Goal: Task Accomplishment & Management: Use online tool/utility

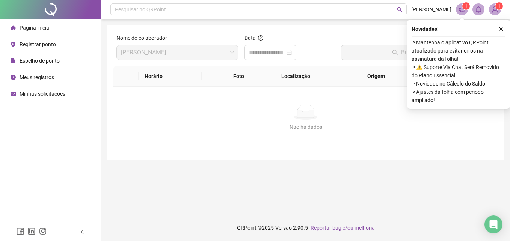
click at [37, 44] on span "Registrar ponto" at bounding box center [38, 44] width 36 height 6
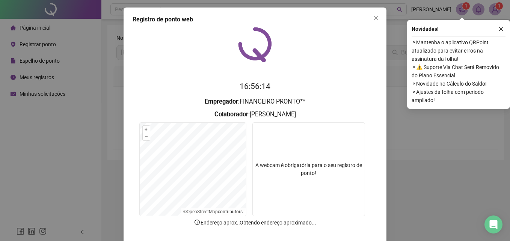
scroll to position [36, 0]
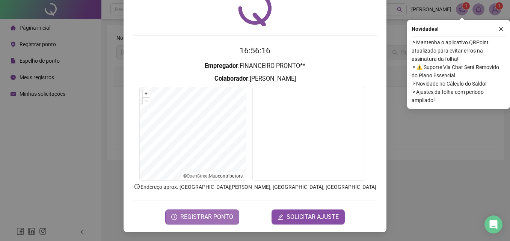
click at [224, 220] on span "REGISTRAR PONTO" at bounding box center [206, 217] width 53 height 9
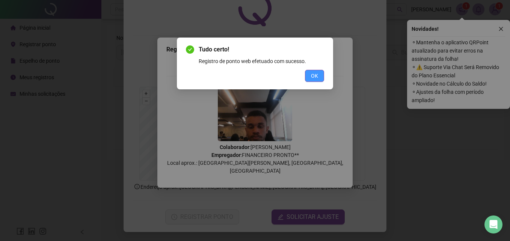
click at [307, 80] on button "OK" at bounding box center [314, 76] width 19 height 12
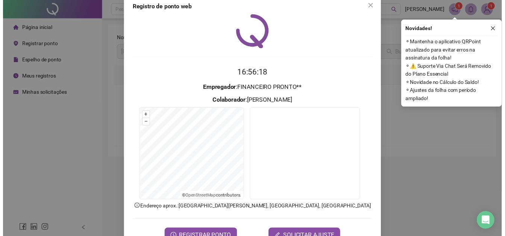
scroll to position [0, 0]
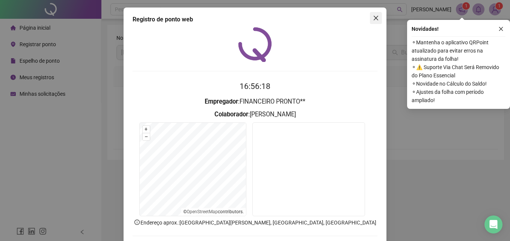
click at [372, 14] on button "Close" at bounding box center [376, 18] width 12 height 12
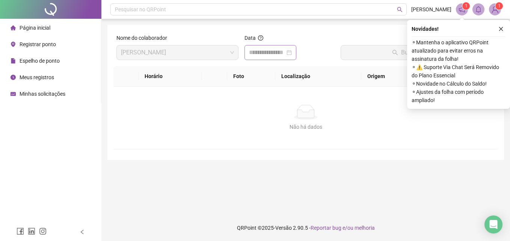
click at [292, 54] on div at bounding box center [270, 52] width 43 height 9
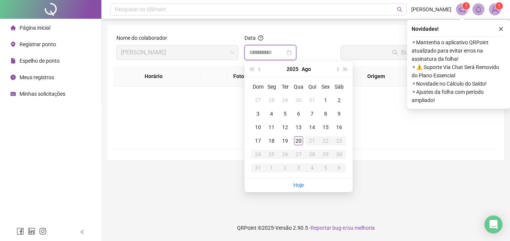
type input "**********"
click at [298, 142] on div "20" at bounding box center [298, 140] width 9 height 9
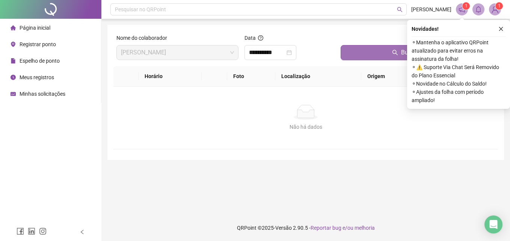
click at [351, 49] on button "Buscar registros" at bounding box center [418, 52] width 154 height 15
